Goal: Task Accomplishment & Management: Use online tool/utility

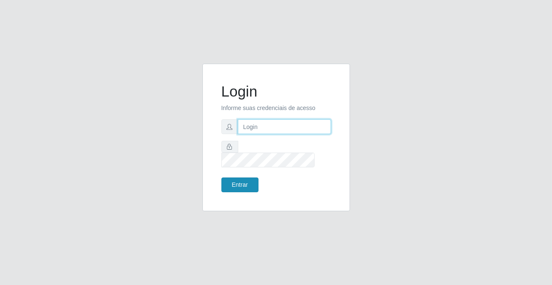
type input "[PERSON_NAME][EMAIL_ADDRESS][DOMAIN_NAME]"
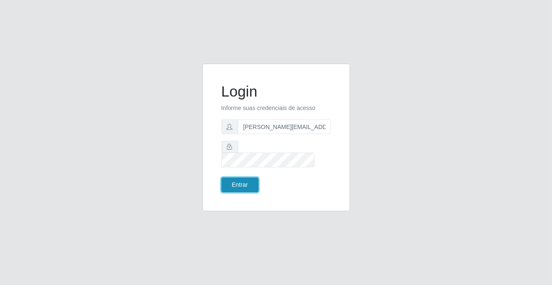
click at [228, 182] on button "Entrar" at bounding box center [239, 184] width 37 height 15
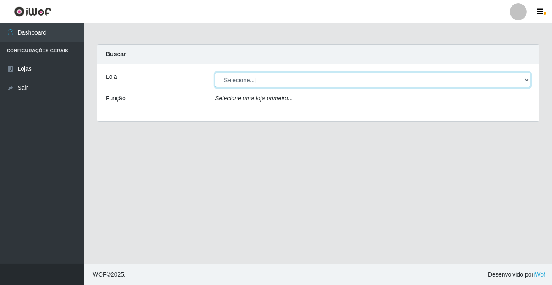
click at [526, 78] on select "[Selecione...] Rede Potiguar 2 - Macaíba" at bounding box center [372, 80] width 315 height 15
select select "101"
click at [215, 73] on select "[Selecione...] Rede Potiguar 2 - Macaíba" at bounding box center [372, 80] width 315 height 15
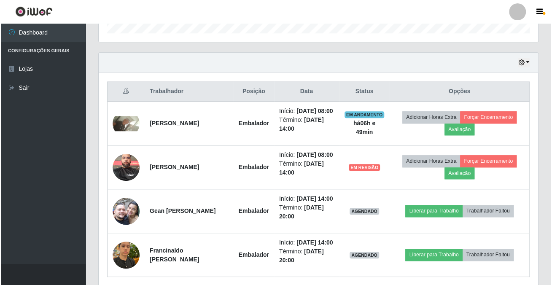
scroll to position [306, 0]
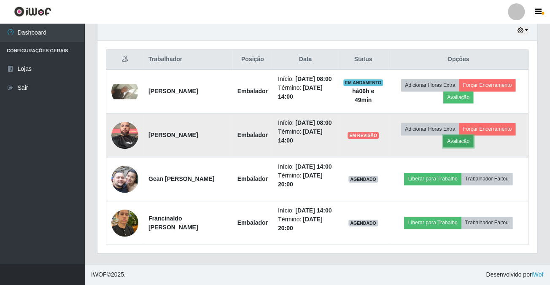
click at [465, 147] on button "Avaliação" at bounding box center [458, 141] width 30 height 12
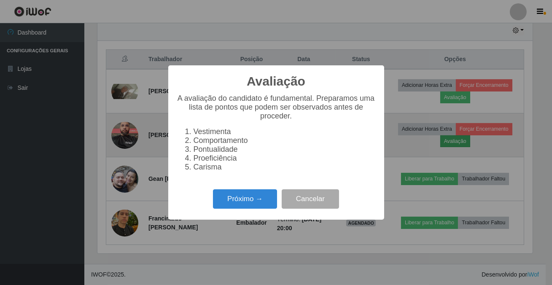
scroll to position [175, 435]
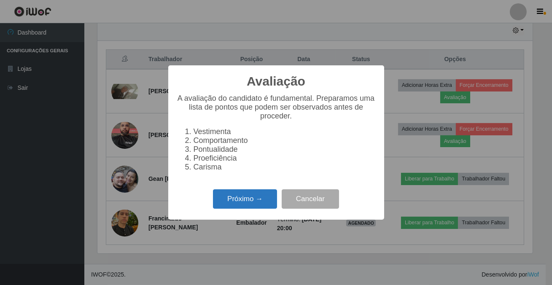
click at [251, 209] on button "Próximo →" at bounding box center [245, 199] width 64 height 20
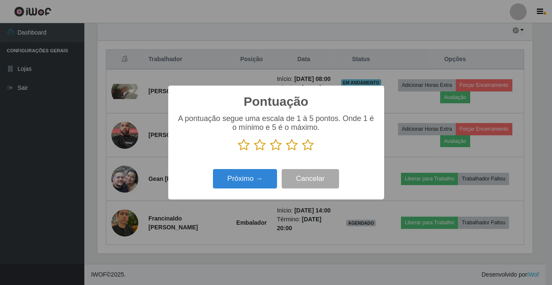
scroll to position [421361, 421101]
click at [306, 146] on icon at bounding box center [308, 145] width 12 height 13
click at [302, 151] on input "radio" at bounding box center [302, 151] width 0 height 0
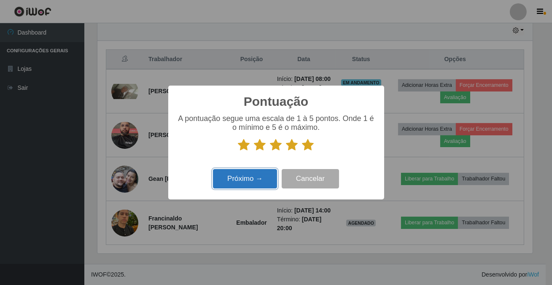
click at [266, 179] on button "Próximo →" at bounding box center [245, 179] width 64 height 20
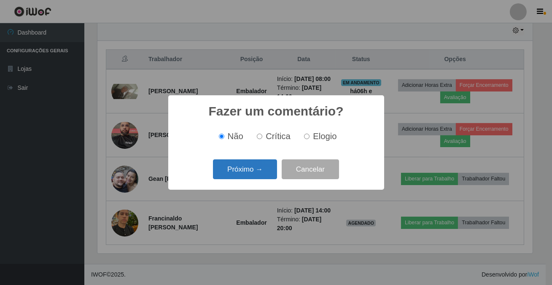
click at [262, 170] on button "Próximo →" at bounding box center [245, 169] width 64 height 20
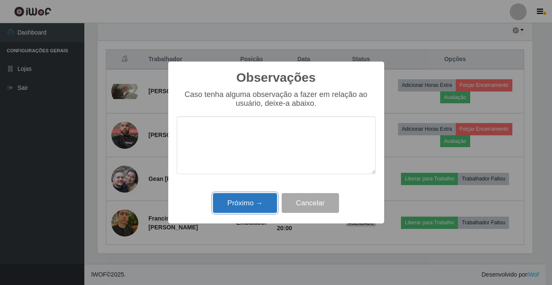
click at [250, 207] on button "Próximo →" at bounding box center [245, 203] width 64 height 20
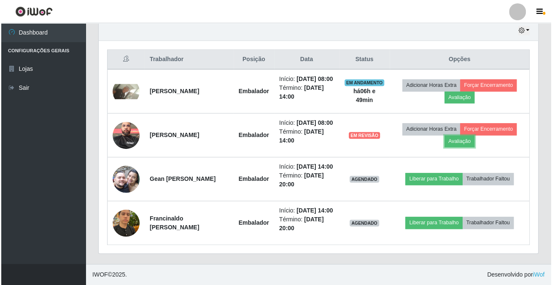
scroll to position [175, 439]
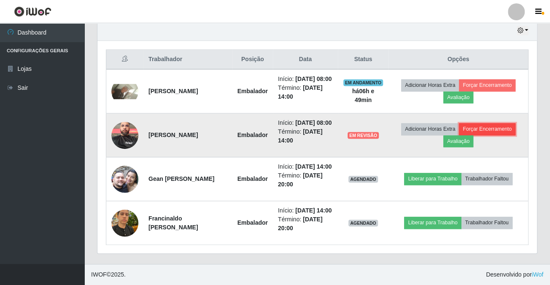
click at [489, 135] on button "Forçar Encerramento" at bounding box center [487, 129] width 56 height 12
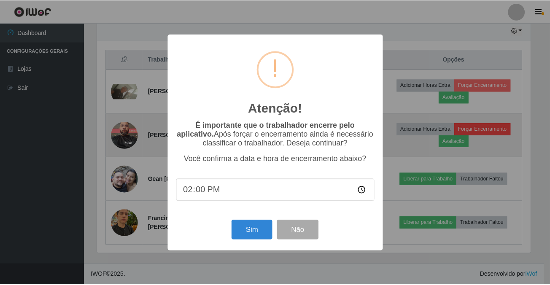
scroll to position [175, 435]
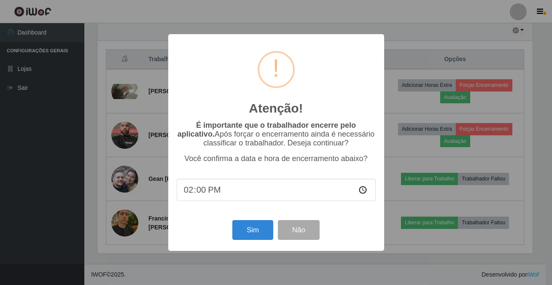
click at [274, 113] on div "Atenção! ×" at bounding box center [276, 82] width 199 height 78
click at [468, 113] on div "Atenção! × É importante que o trabalhador encerre pelo aplicativo. Após forçar …" at bounding box center [276, 142] width 552 height 285
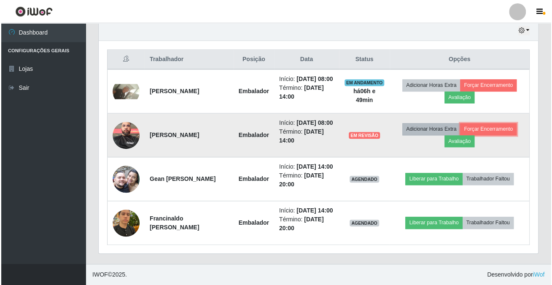
scroll to position [175, 439]
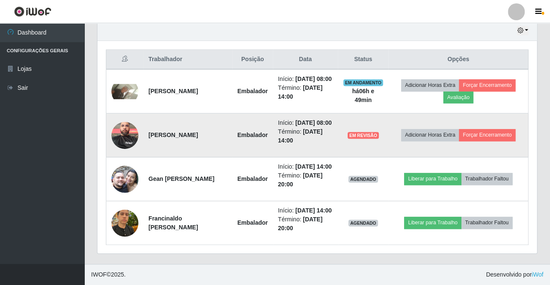
click at [124, 138] on img at bounding box center [124, 135] width 27 height 36
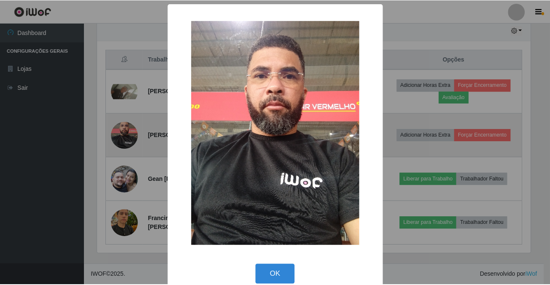
scroll to position [175, 435]
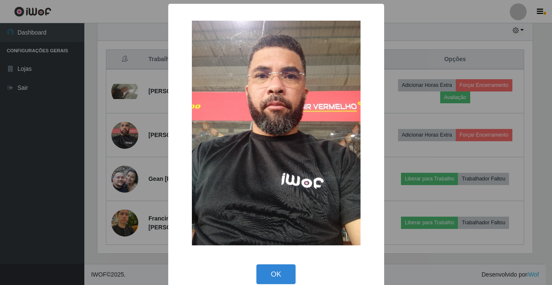
click at [139, 164] on div "× OK Cancel" at bounding box center [276, 142] width 552 height 285
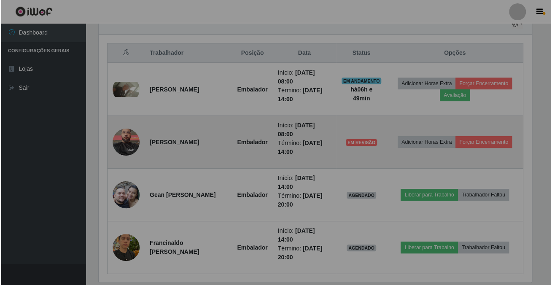
scroll to position [175, 439]
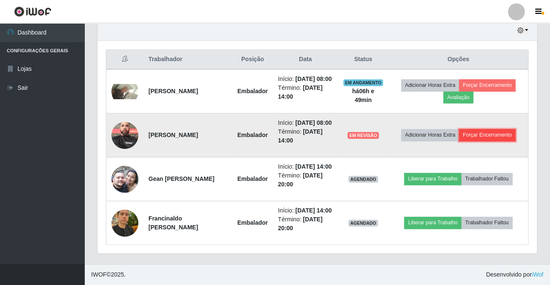
click at [477, 141] on button "Forçar Encerramento" at bounding box center [487, 135] width 56 height 12
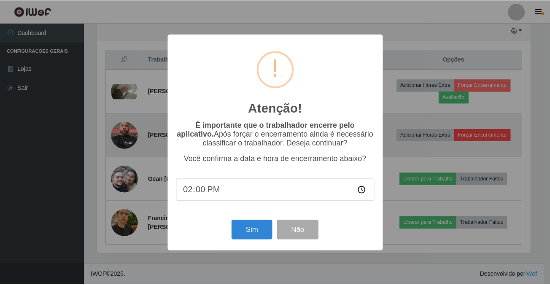
scroll to position [175, 435]
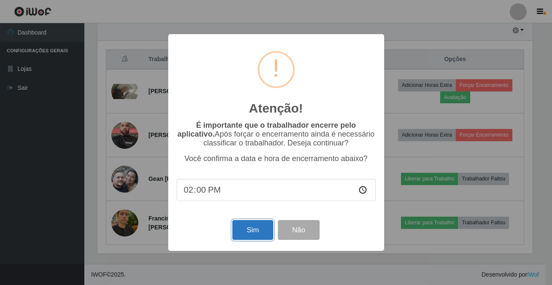
click at [252, 238] on button "Sim" at bounding box center [252, 230] width 41 height 20
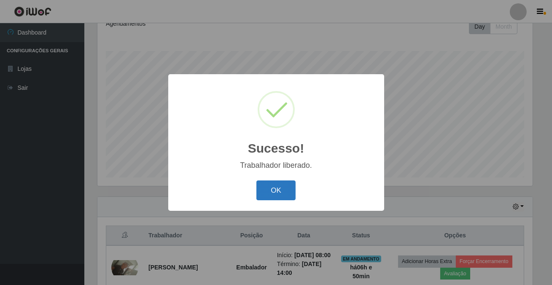
click at [271, 195] on button "OK" at bounding box center [275, 190] width 39 height 20
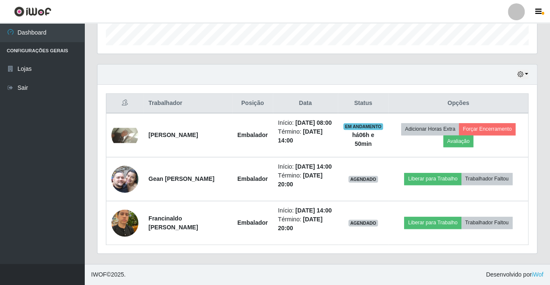
scroll to position [282, 0]
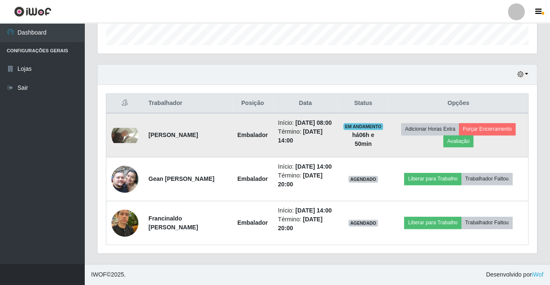
click at [125, 128] on img at bounding box center [124, 135] width 27 height 15
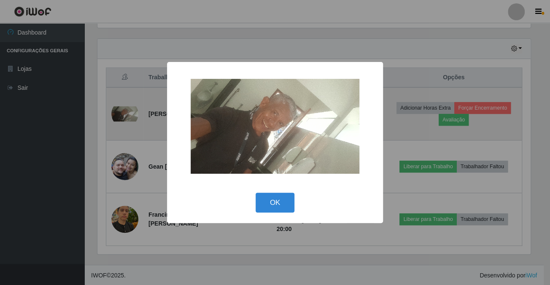
scroll to position [175, 435]
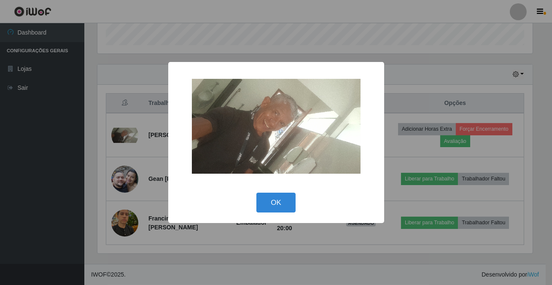
click at [114, 138] on div "× OK Cancel" at bounding box center [276, 142] width 552 height 285
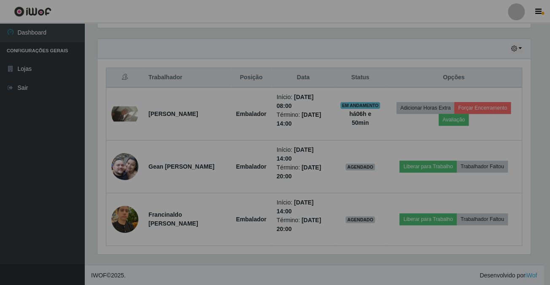
scroll to position [175, 439]
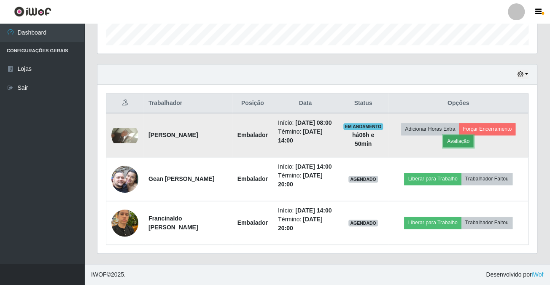
click at [464, 135] on button "Avaliação" at bounding box center [458, 141] width 30 height 12
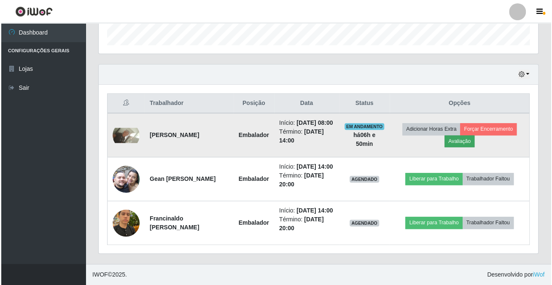
scroll to position [175, 435]
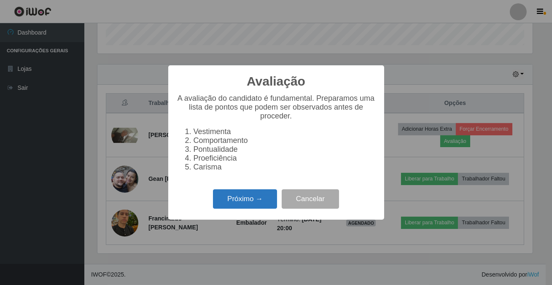
click at [245, 209] on button "Próximo →" at bounding box center [245, 199] width 64 height 20
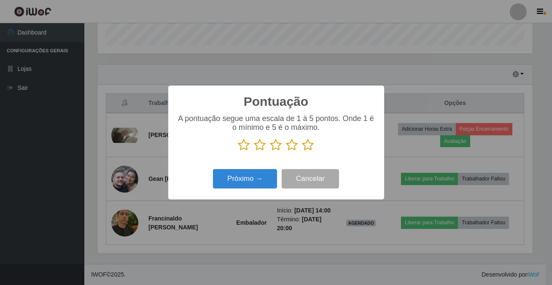
click at [307, 148] on icon at bounding box center [308, 145] width 12 height 13
click at [302, 151] on input "radio" at bounding box center [302, 151] width 0 height 0
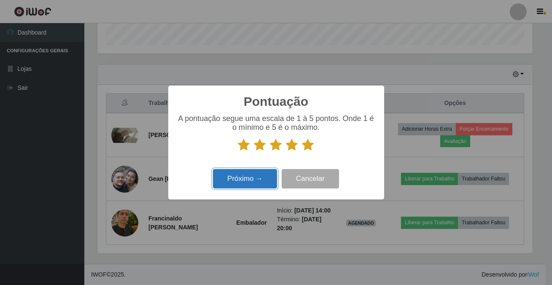
click at [244, 177] on button "Próximo →" at bounding box center [245, 179] width 64 height 20
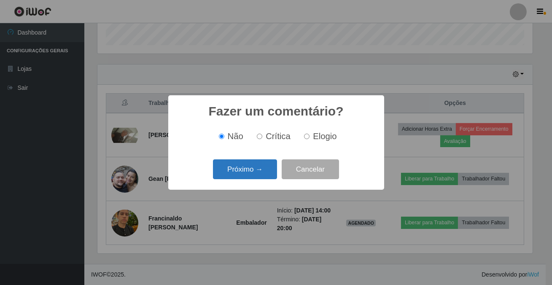
click at [251, 173] on button "Próximo →" at bounding box center [245, 169] width 64 height 20
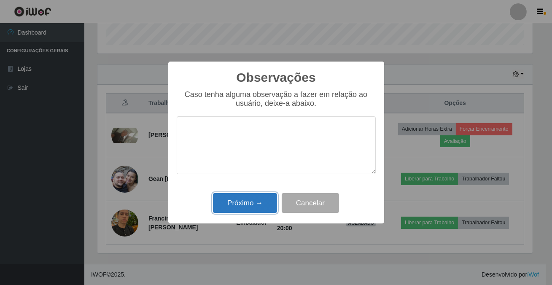
click at [240, 206] on button "Próximo →" at bounding box center [245, 203] width 64 height 20
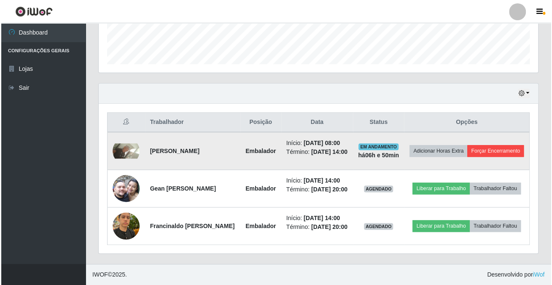
scroll to position [255, 0]
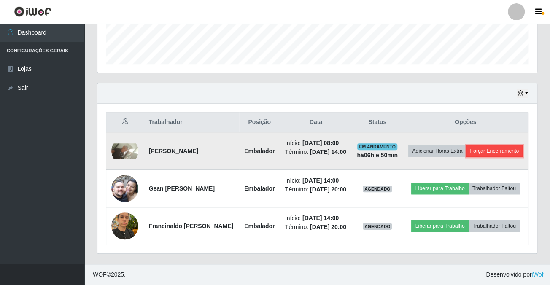
click at [470, 145] on button "Forçar Encerramento" at bounding box center [494, 151] width 56 height 12
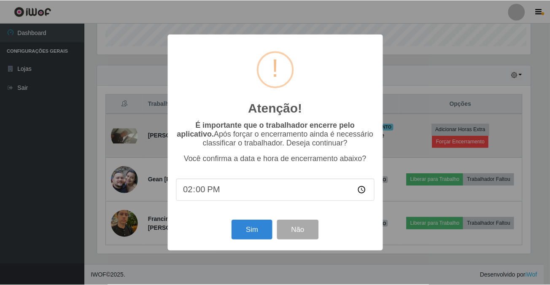
scroll to position [175, 435]
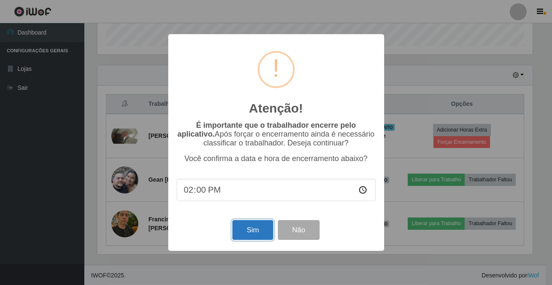
click at [251, 236] on button "Sim" at bounding box center [252, 230] width 41 height 20
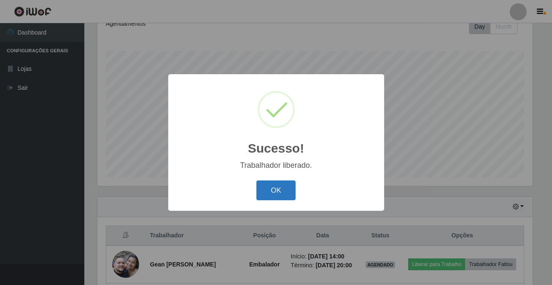
click at [287, 195] on button "OK" at bounding box center [275, 190] width 39 height 20
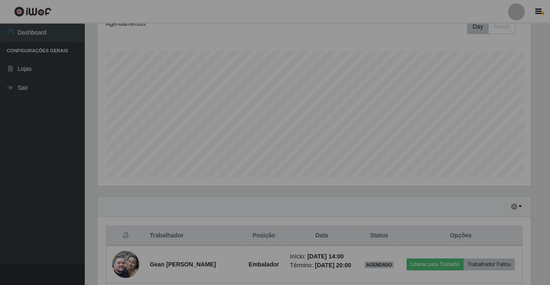
scroll to position [0, 0]
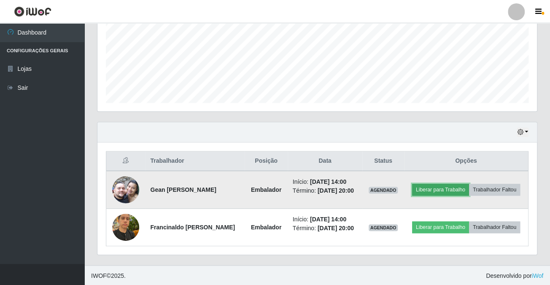
click at [434, 187] on button "Liberar para Trabalho" at bounding box center [440, 190] width 57 height 12
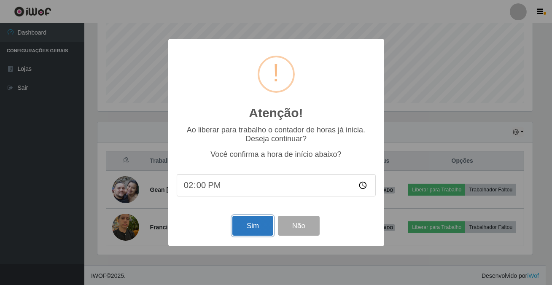
click at [255, 228] on button "Sim" at bounding box center [252, 226] width 41 height 20
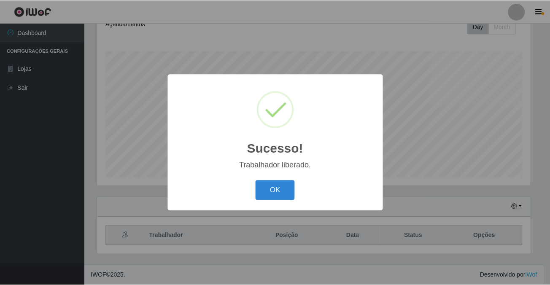
scroll to position [421361, 421101]
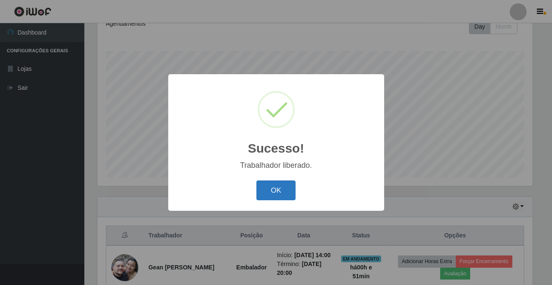
click at [281, 188] on button "OK" at bounding box center [275, 190] width 39 height 20
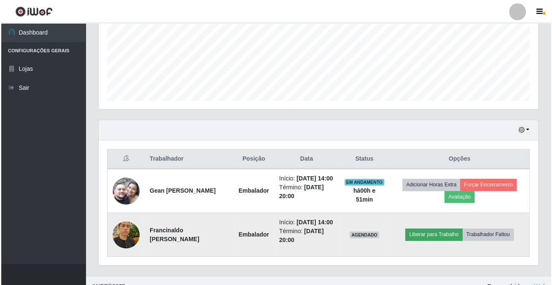
scroll to position [211, 0]
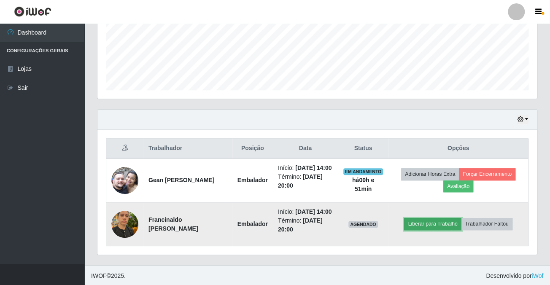
click at [425, 224] on button "Liberar para Trabalho" at bounding box center [432, 224] width 57 height 12
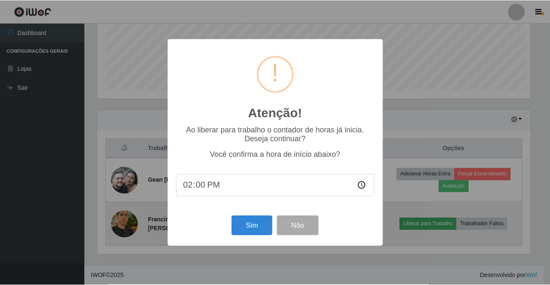
scroll to position [175, 435]
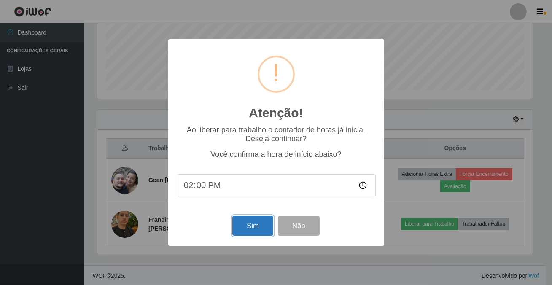
click at [261, 231] on button "Sim" at bounding box center [252, 226] width 41 height 20
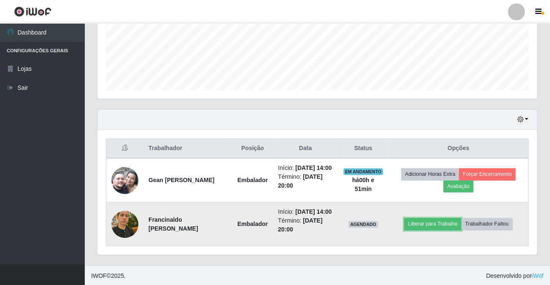
scroll to position [421361, 421097]
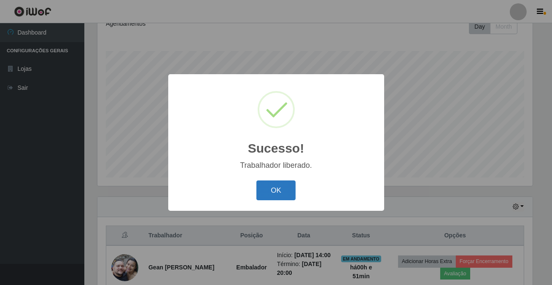
click at [268, 194] on button "OK" at bounding box center [275, 190] width 39 height 20
